Goal: Task Accomplishment & Management: Complete application form

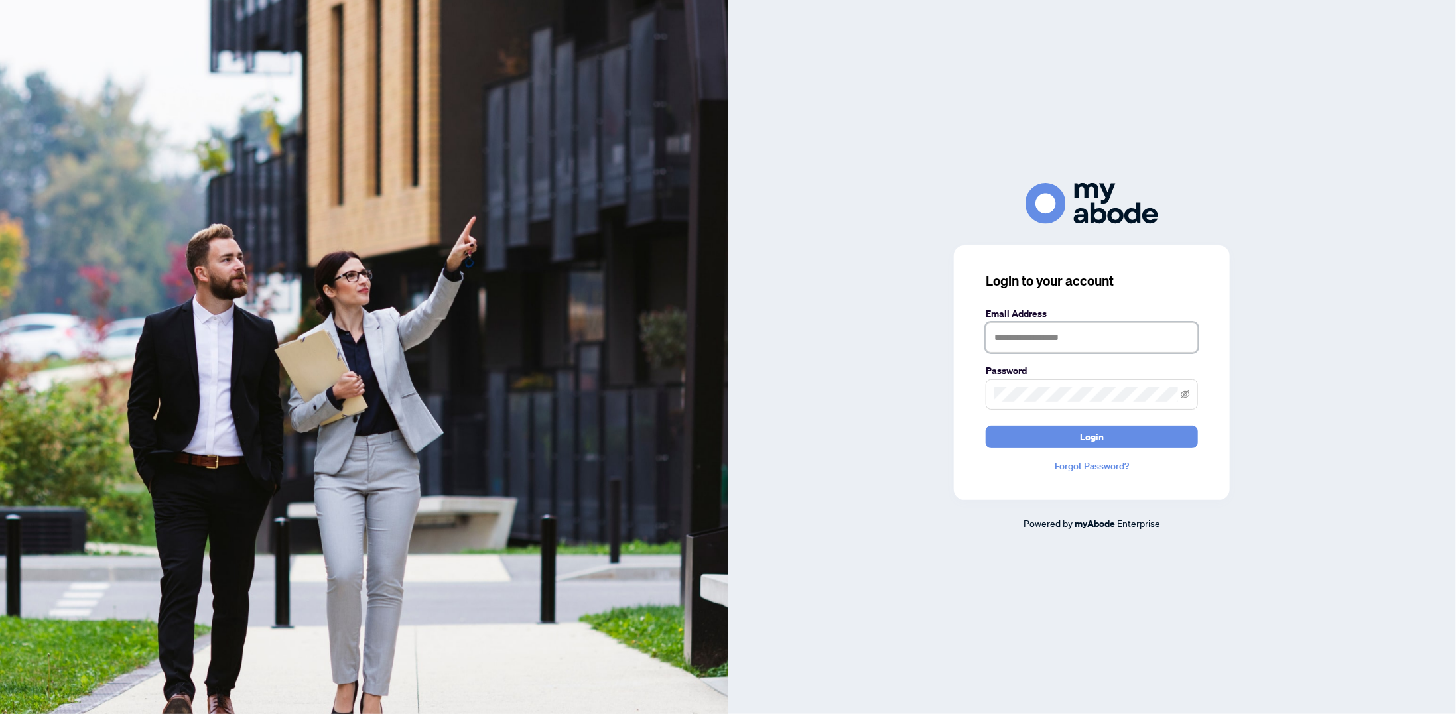
click at [1173, 337] on input "text" at bounding box center [1092, 337] width 212 height 31
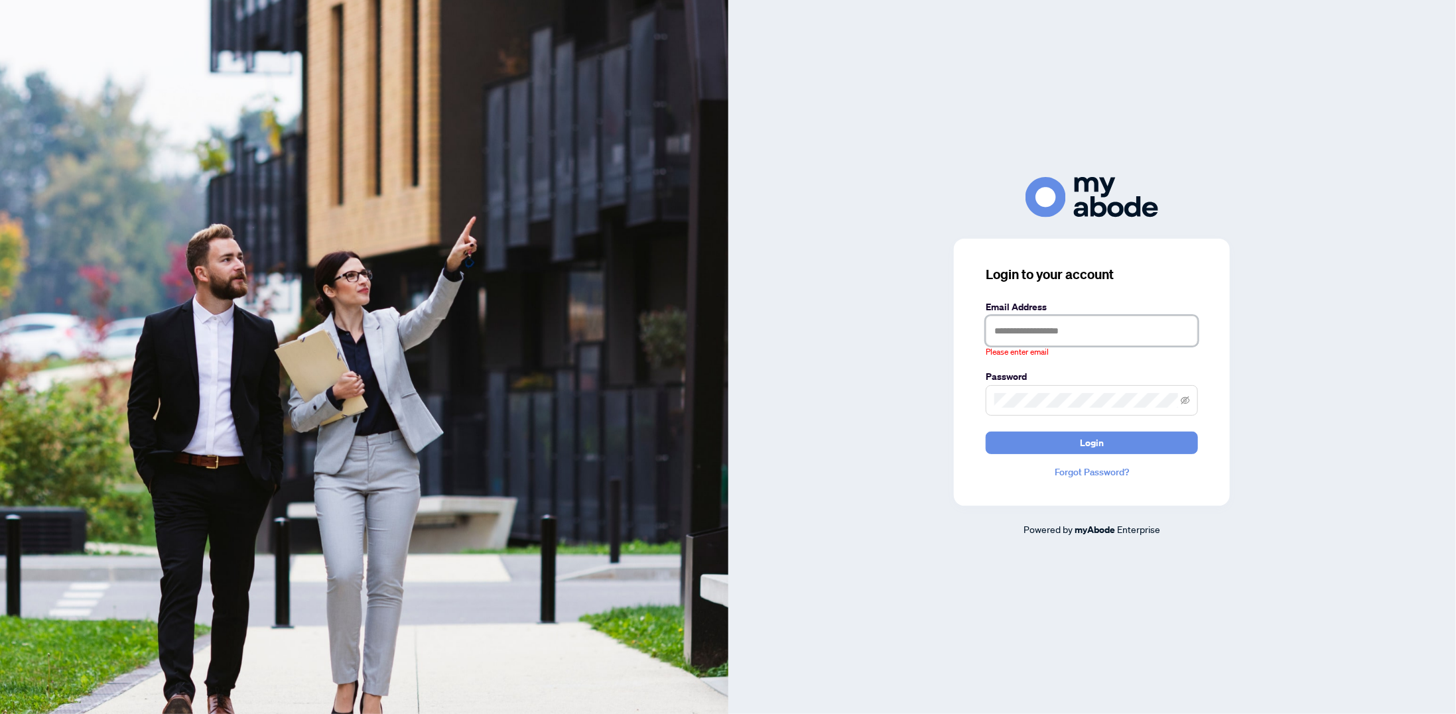
type input "**********"
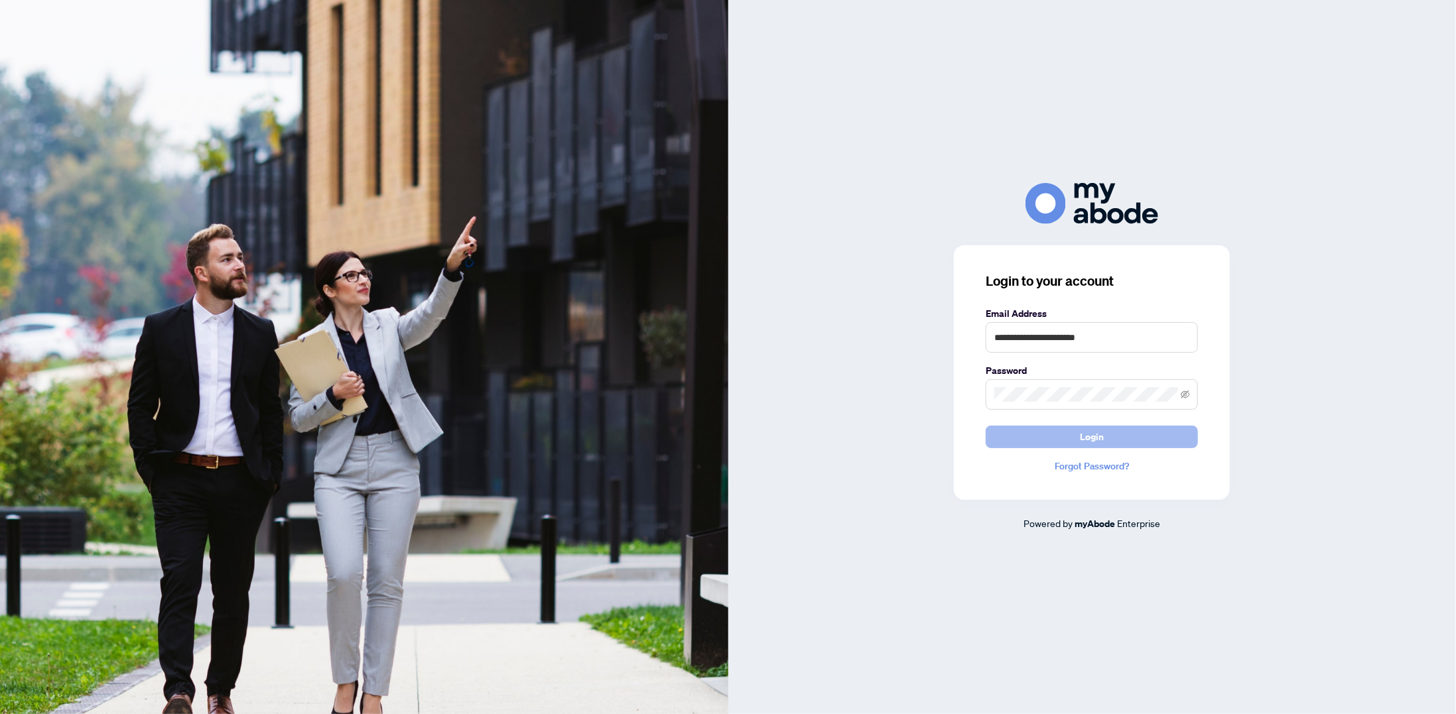
click at [1043, 436] on button "Login" at bounding box center [1092, 437] width 212 height 23
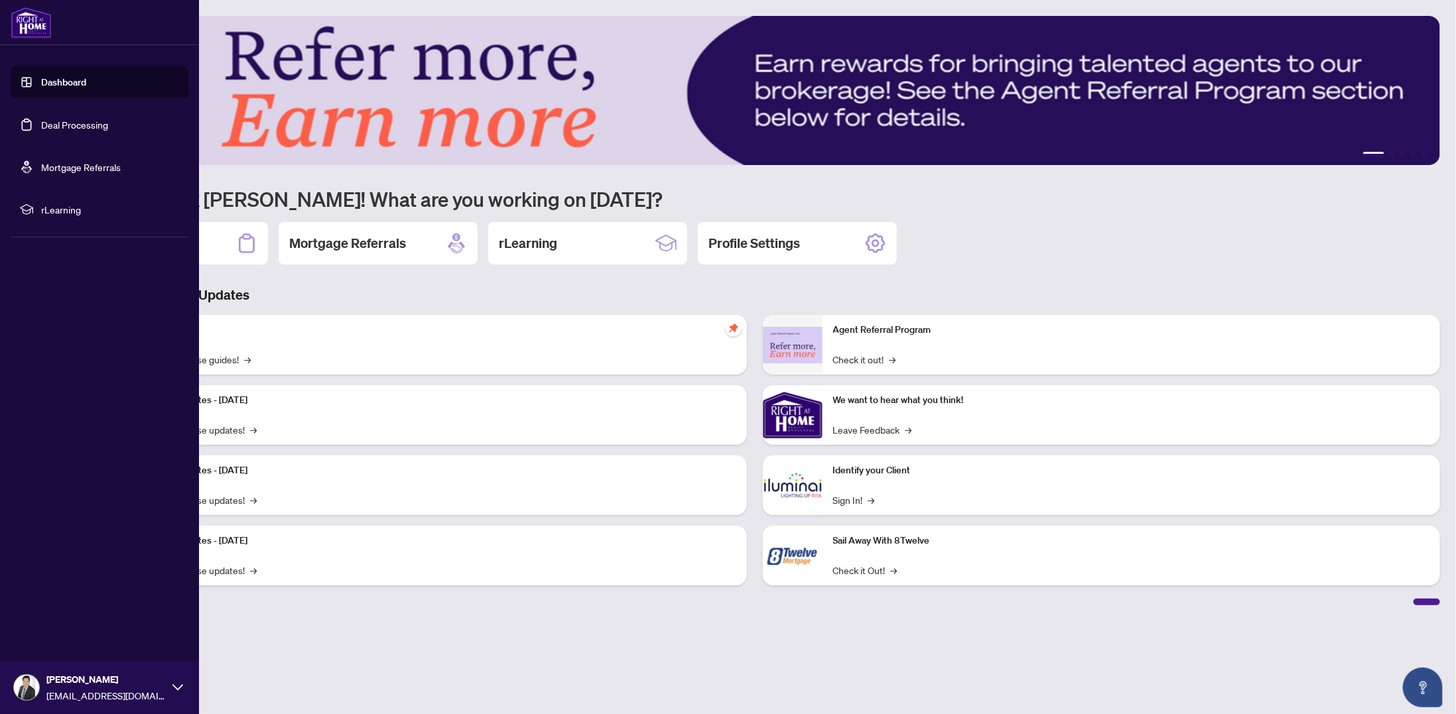
click at [67, 128] on link "Deal Processing" at bounding box center [74, 125] width 67 height 12
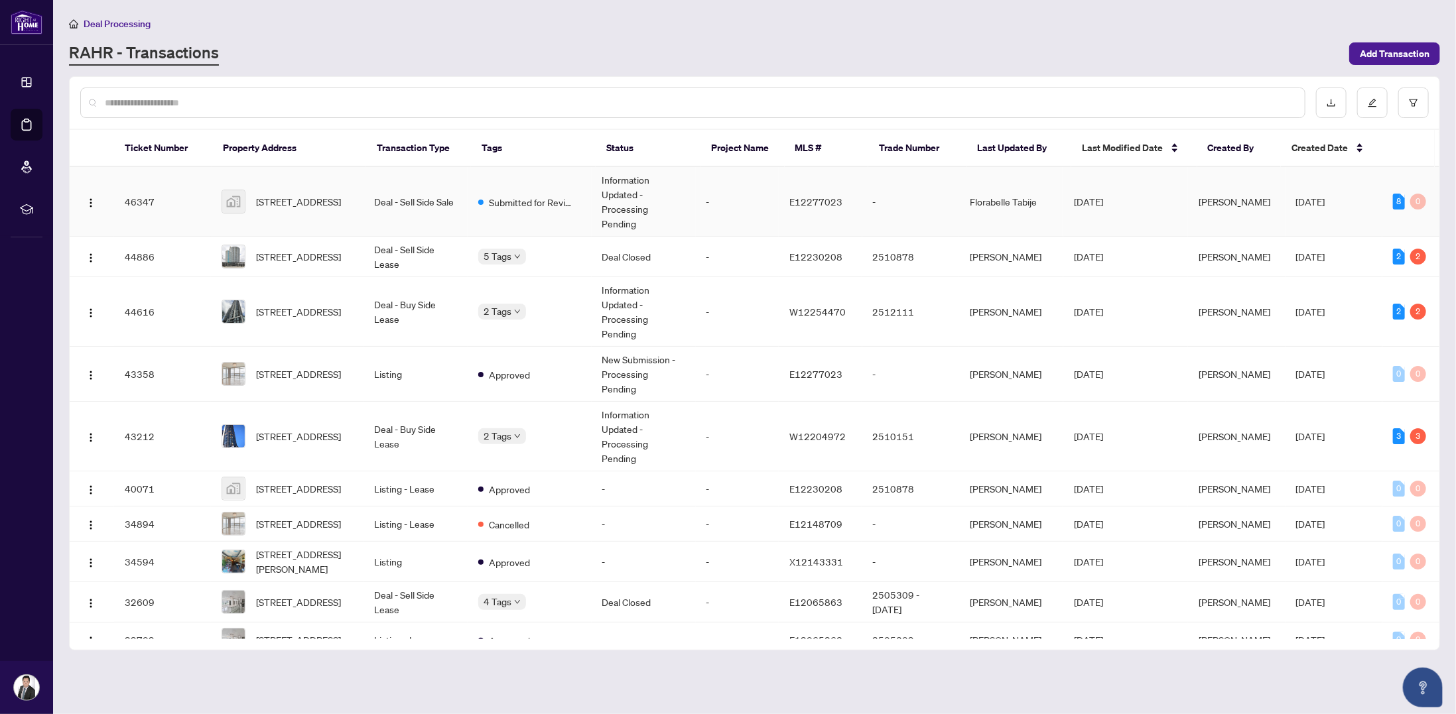
click at [442, 187] on td "Deal - Sell Side Sale" at bounding box center [416, 202] width 104 height 70
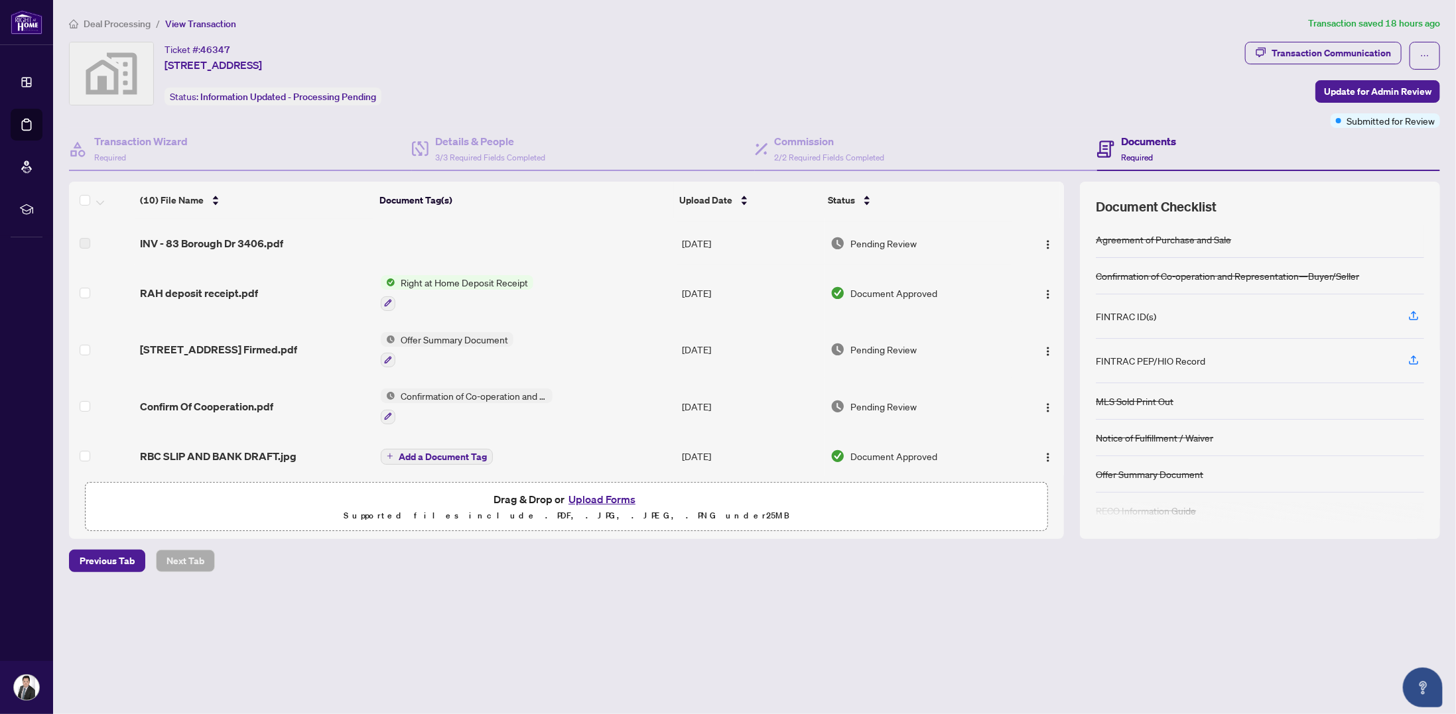
scroll to position [88, 0]
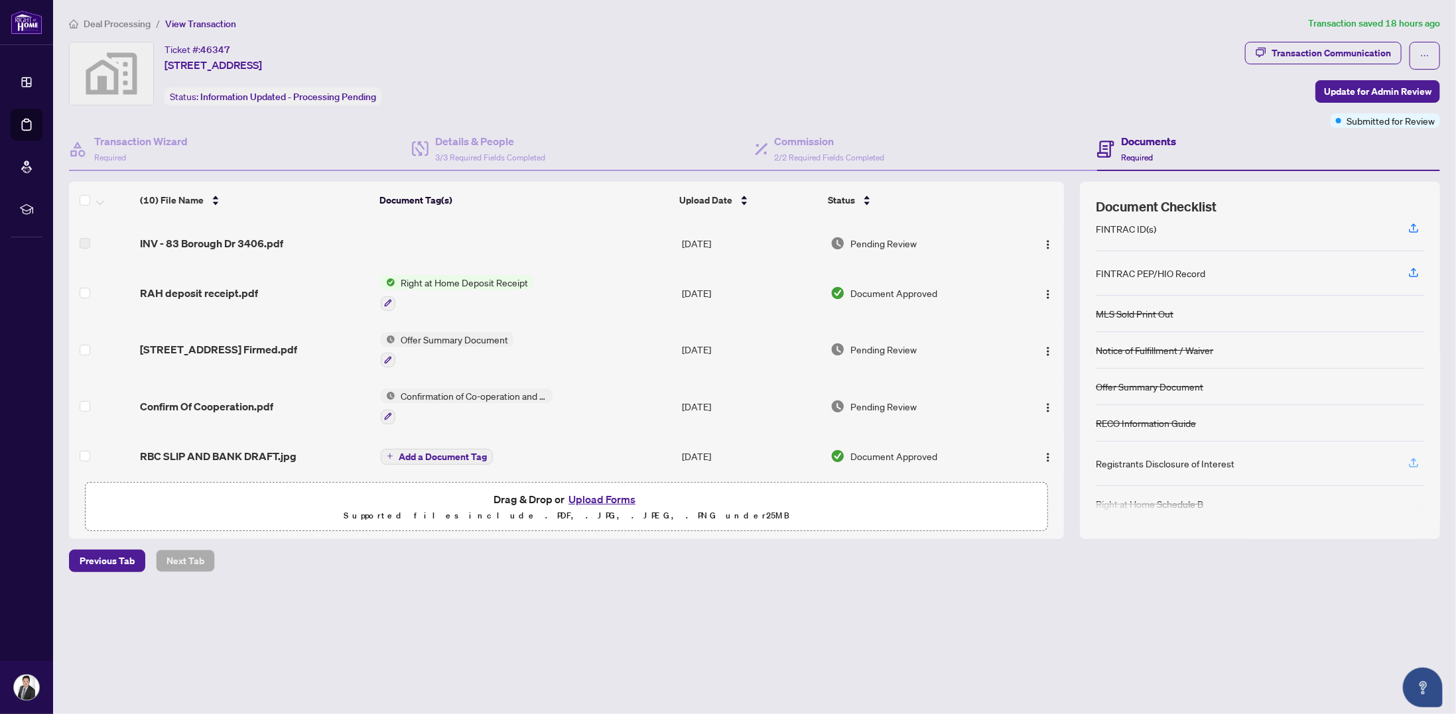
click at [1415, 458] on icon "button" at bounding box center [1413, 463] width 12 height 12
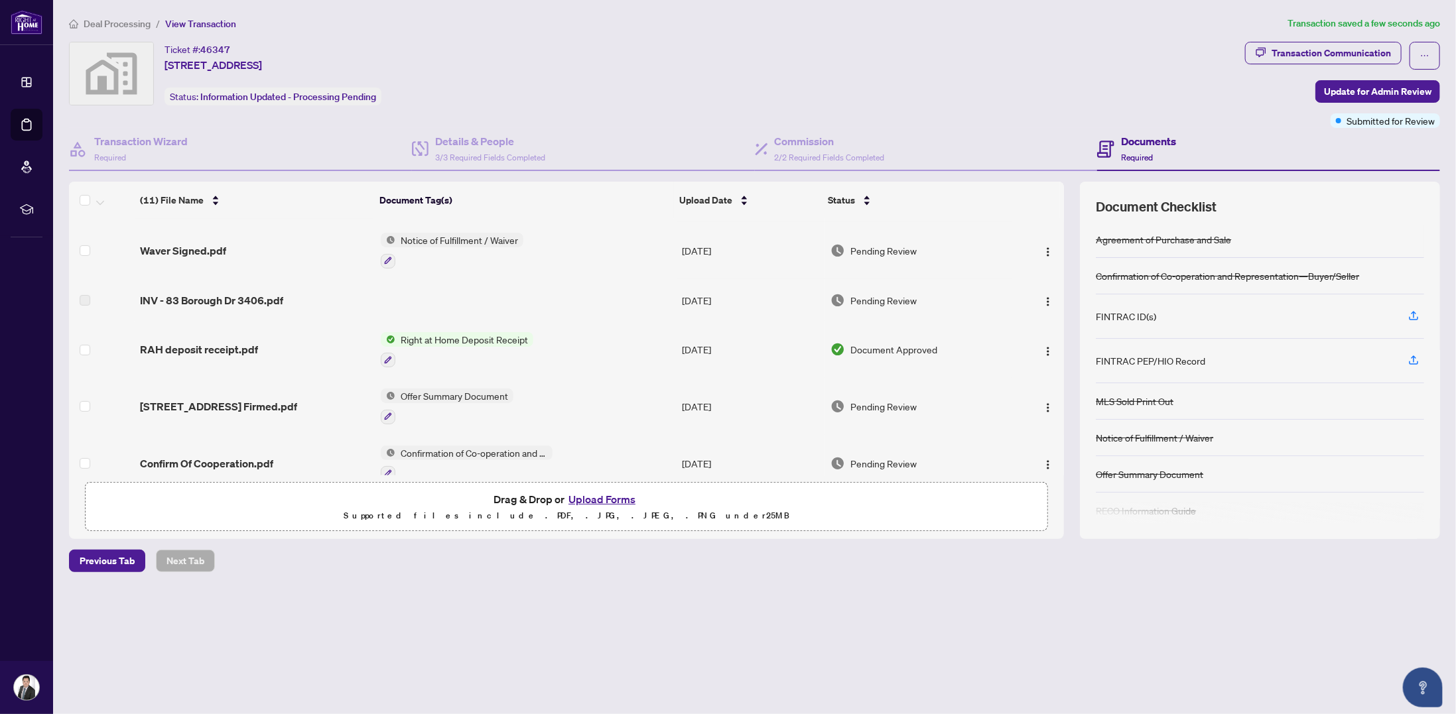
scroll to position [0, 0]
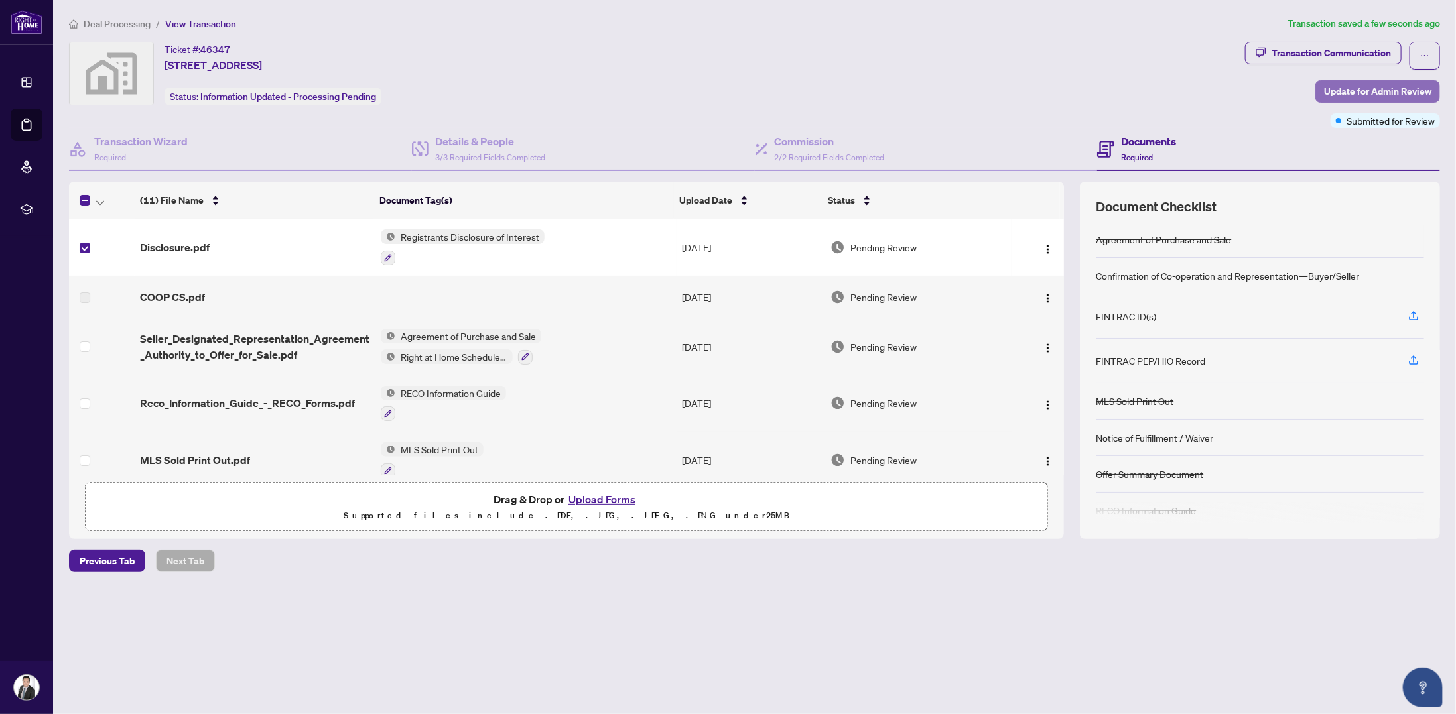
click at [1360, 92] on span "Update for Admin Review" at bounding box center [1377, 91] width 107 height 21
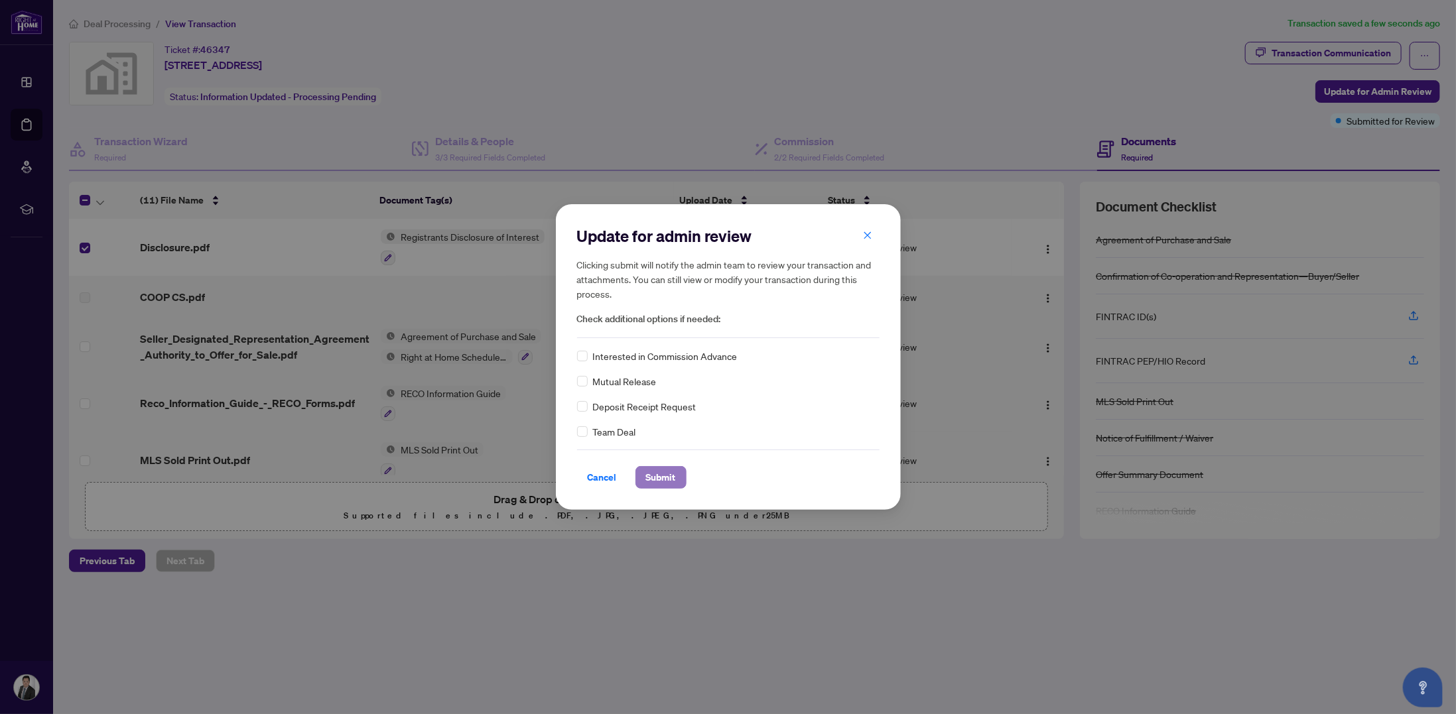
click at [674, 480] on span "Submit" at bounding box center [661, 477] width 30 height 21
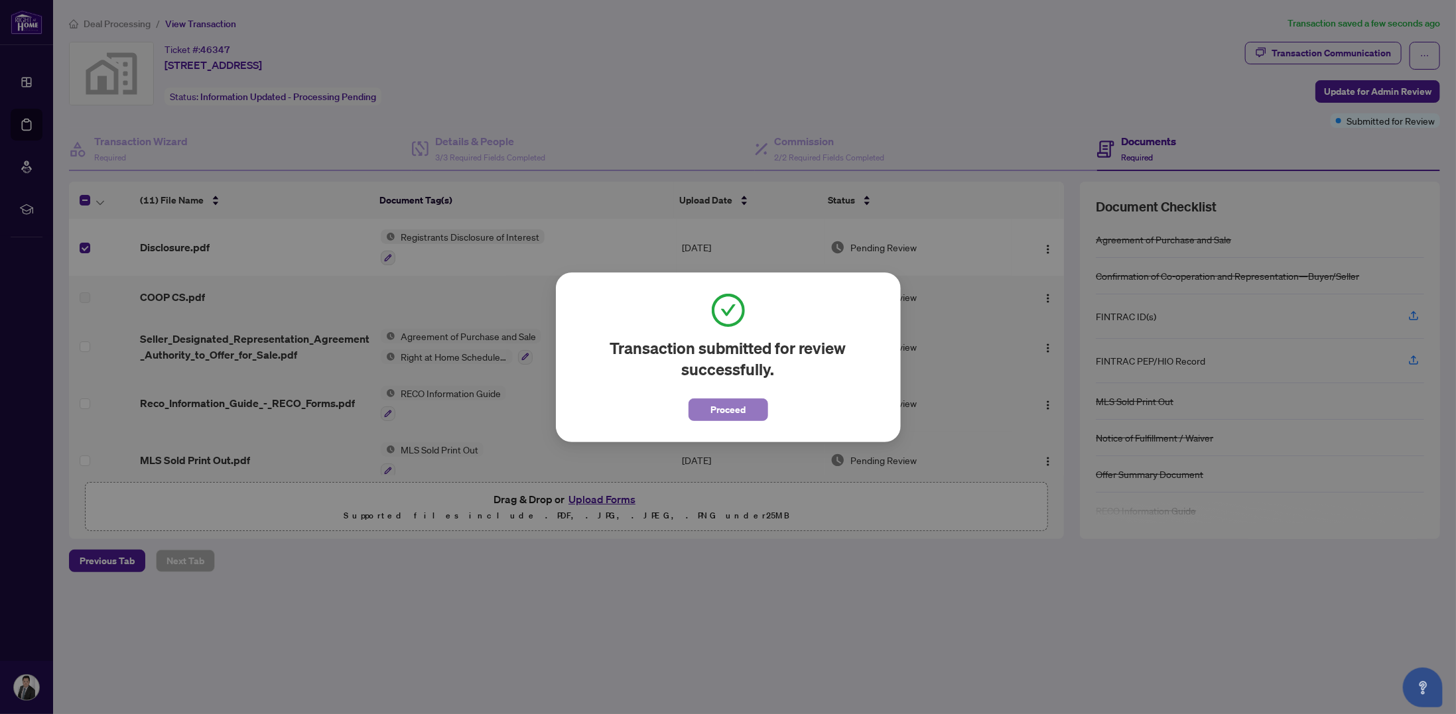
click at [707, 411] on button "Proceed" at bounding box center [728, 410] width 80 height 23
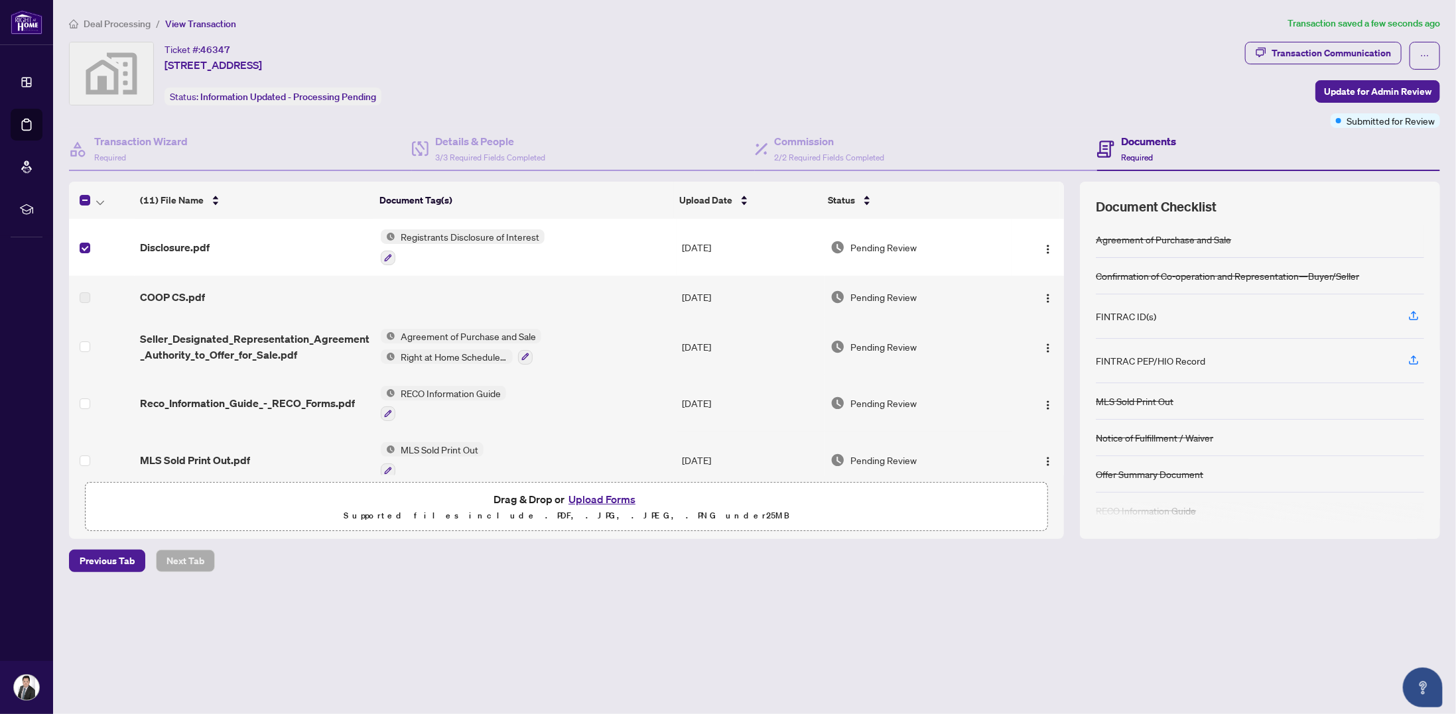
click at [604, 494] on button "Upload Forms" at bounding box center [601, 499] width 75 height 17
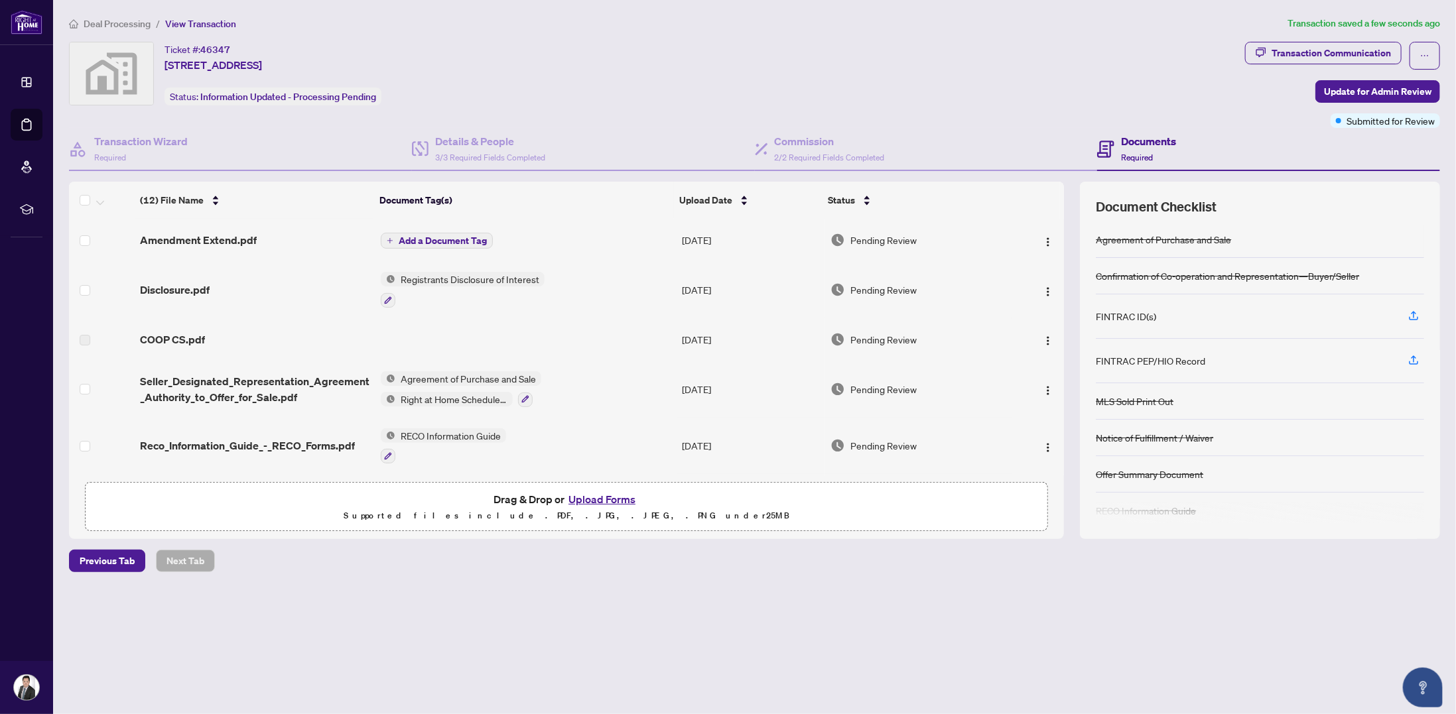
scroll to position [80, 0]
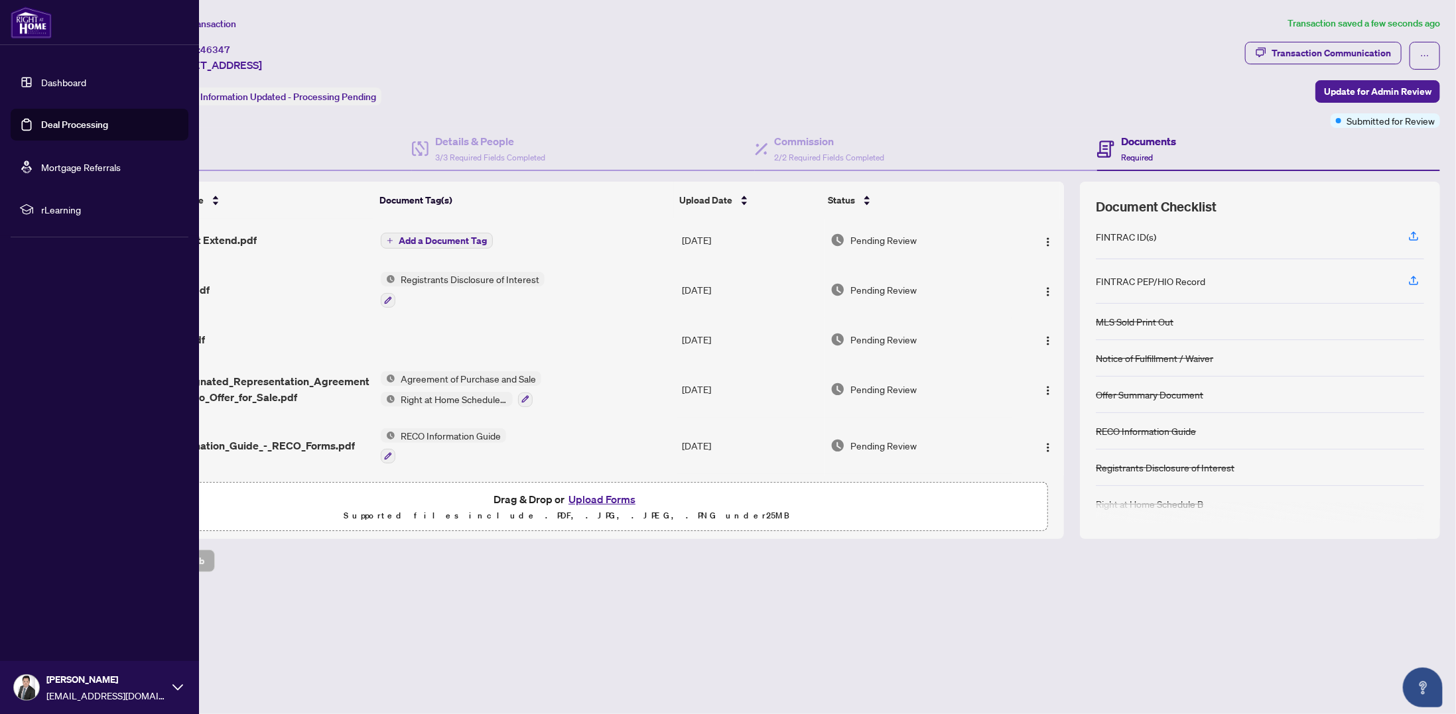
click at [74, 125] on link "Deal Processing" at bounding box center [74, 125] width 67 height 12
